Goal: Transaction & Acquisition: Purchase product/service

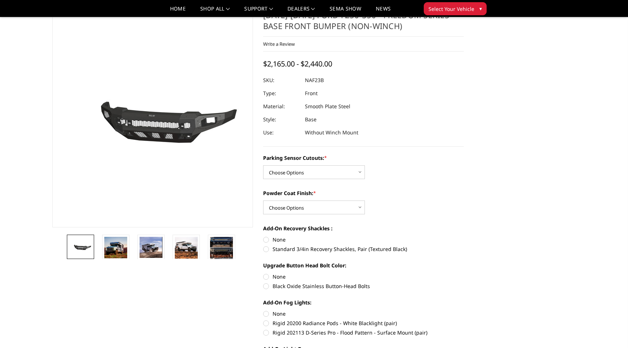
scroll to position [29, 0]
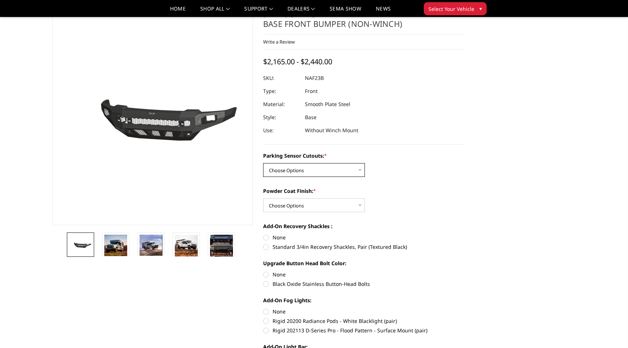
click at [352, 171] on select "Choose Options No - Without Parking Sensor Cutouts Yes - With Parking Sensor Cu…" at bounding box center [314, 170] width 102 height 14
select select "2563"
click at [263, 163] on select "Choose Options No - Without Parking Sensor Cutouts Yes - With Parking Sensor Cu…" at bounding box center [314, 170] width 102 height 14
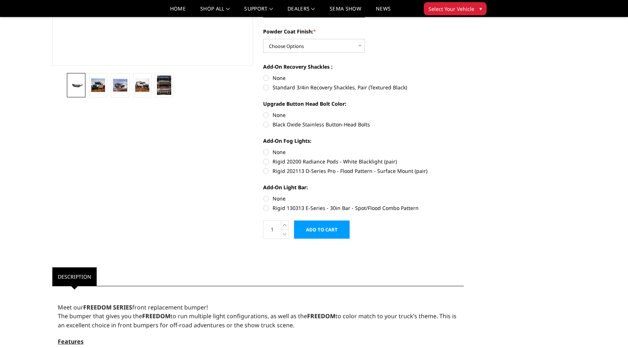
scroll to position [192, 0]
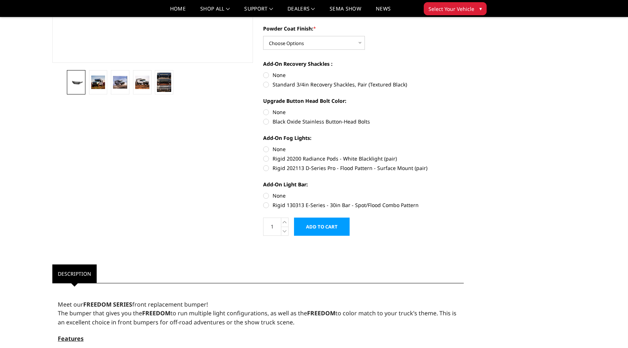
click at [266, 205] on label "Rigid 130313 E-Series - 30in Bar - Spot/Flood Combo Pattern" at bounding box center [363, 205] width 201 height 8
click at [464, 192] on input "Rigid 130313 E-Series - 30in Bar - Spot/Flood Combo Pattern" at bounding box center [464, 192] width 0 height 0
radio input "true"
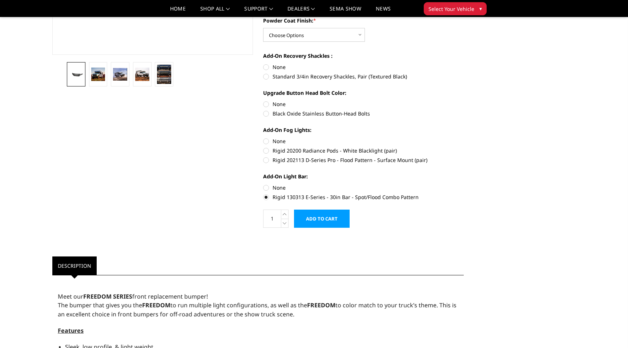
scroll to position [211, 0]
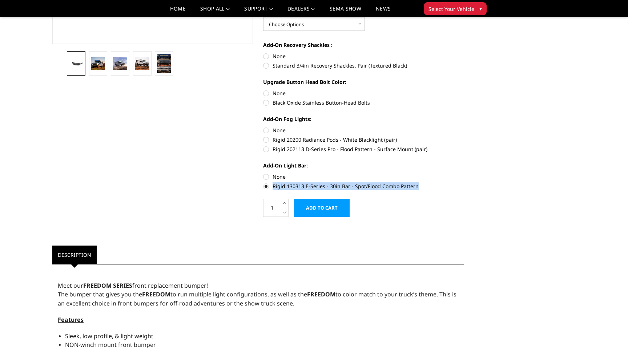
drag, startPoint x: 272, startPoint y: 188, endPoint x: 419, endPoint y: 188, distance: 146.8
click at [419, 188] on label "Rigid 130313 E-Series - 30in Bar - Spot/Flood Combo Pattern" at bounding box center [363, 186] width 201 height 8
copy label "Rigid 130313 E-Series - 30in Bar - Spot/Flood Combo Pattern"
